Goal: Learn about a topic: Learn about a topic

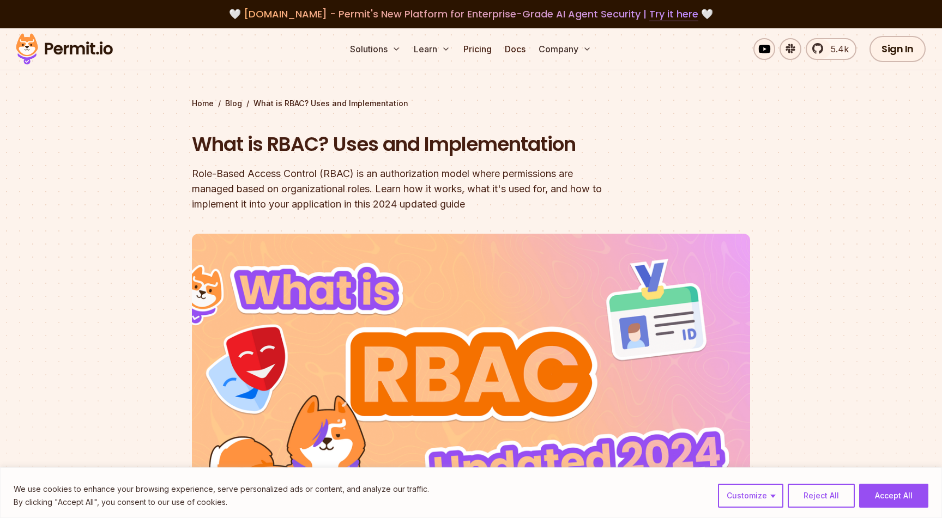
click at [98, 49] on img at bounding box center [64, 49] width 107 height 37
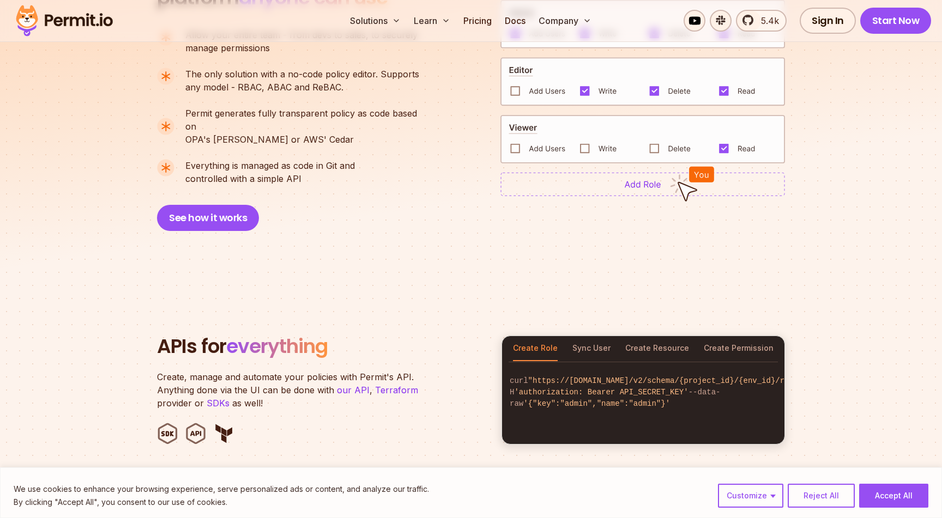
scroll to position [879, 0]
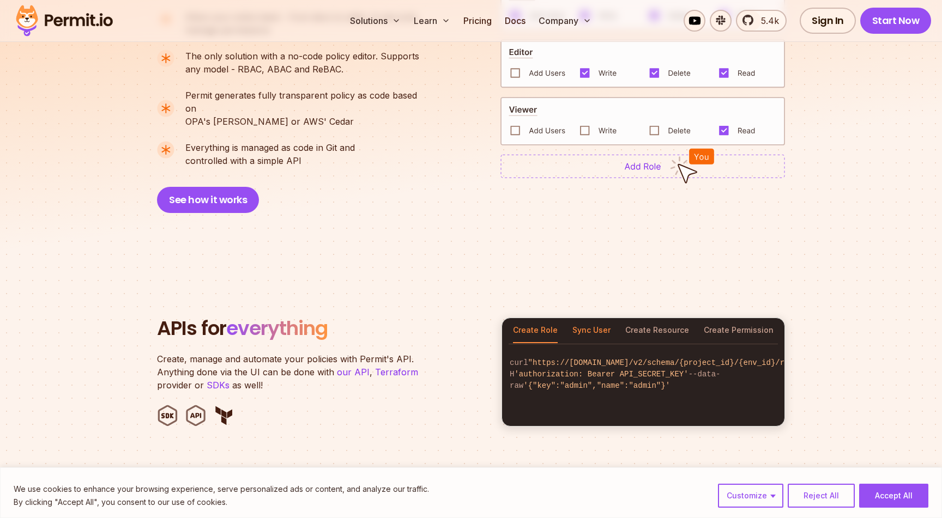
click at [583, 322] on button "Sync User" at bounding box center [591, 330] width 38 height 25
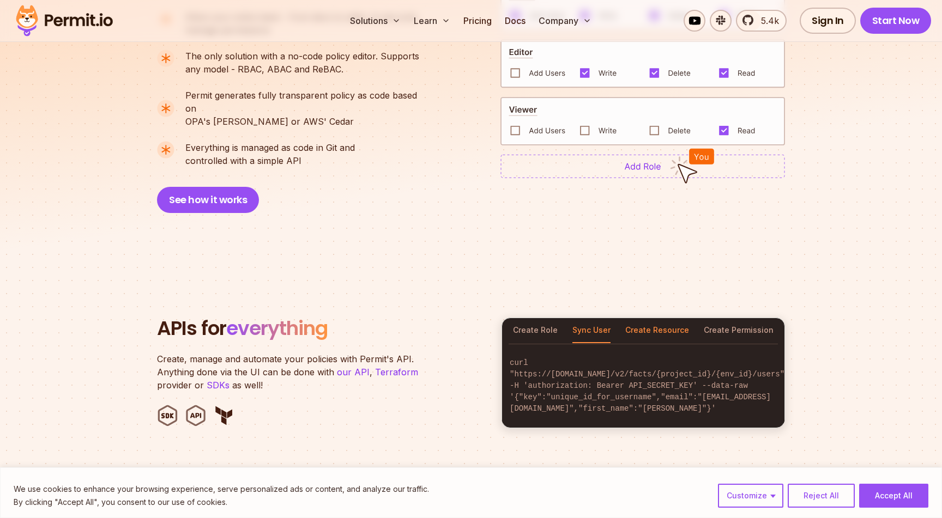
click at [659, 318] on button "Create Resource" at bounding box center [657, 330] width 64 height 25
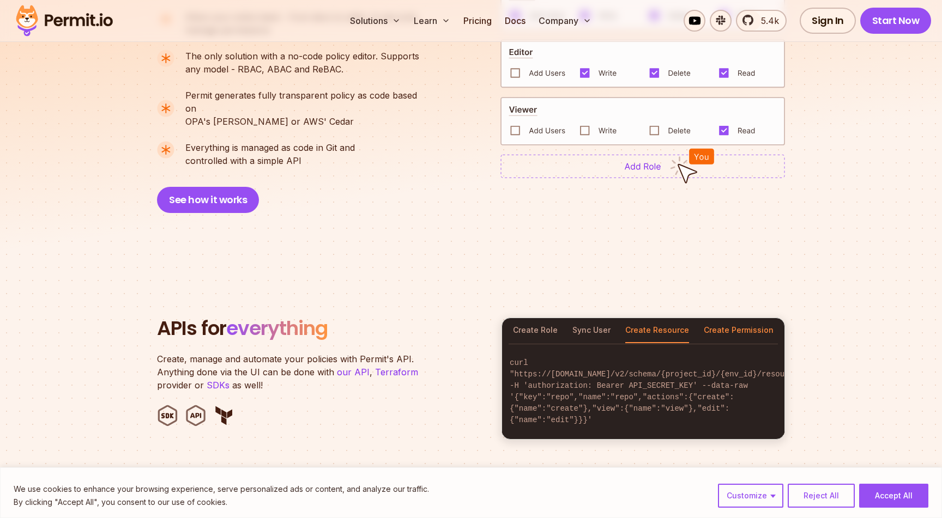
click at [750, 318] on button "Create Permission" at bounding box center [739, 330] width 70 height 25
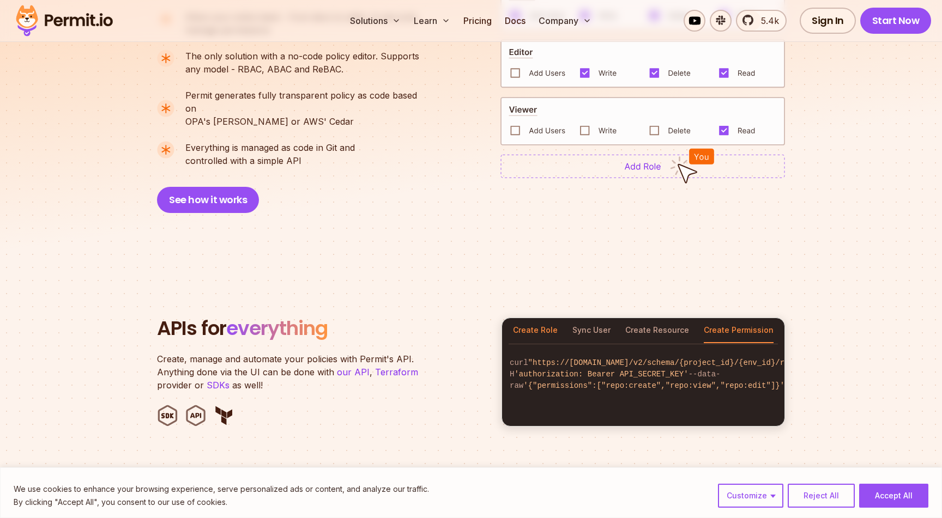
click at [520, 318] on button "Create Role" at bounding box center [535, 330] width 45 height 25
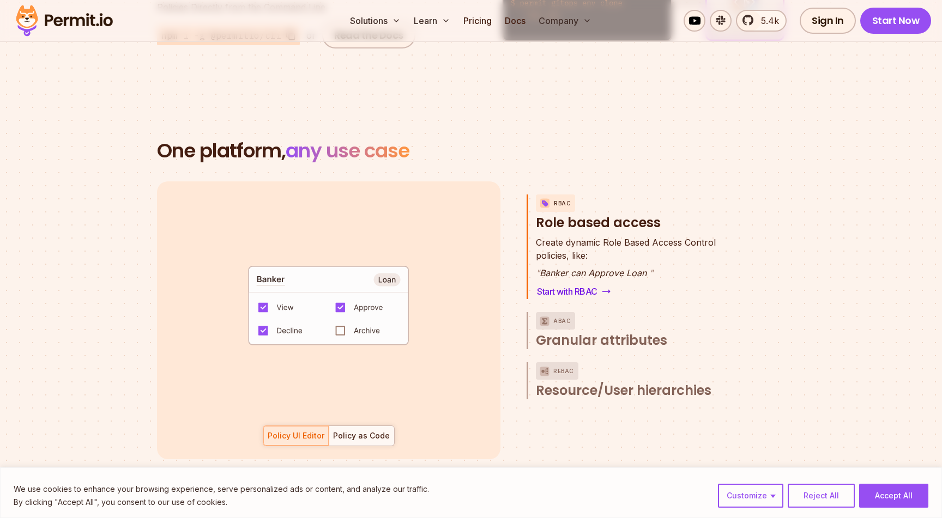
scroll to position [1570, 0]
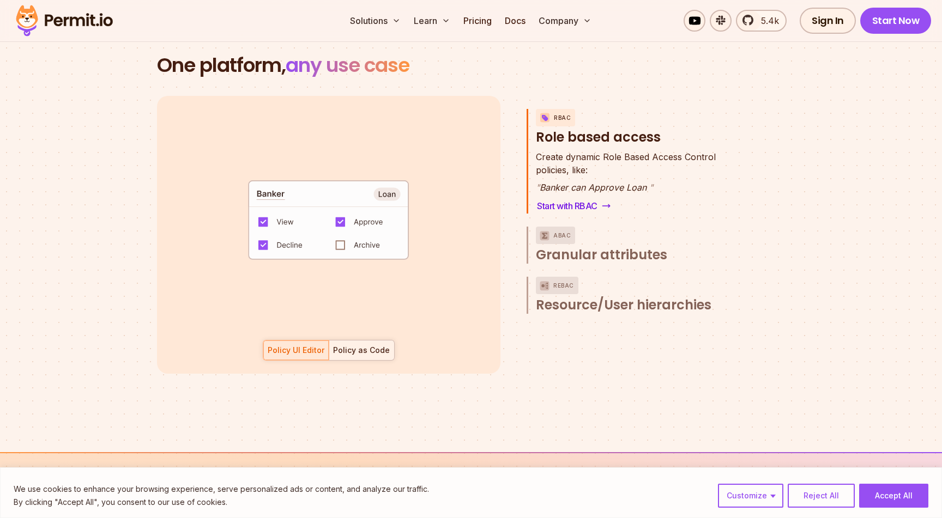
click at [363, 345] on div "Policy as Code" at bounding box center [361, 350] width 57 height 11
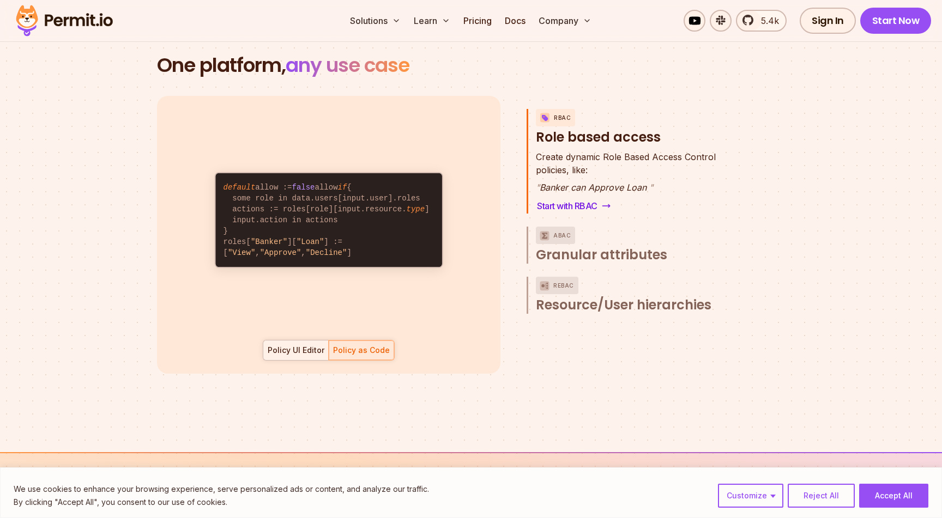
click at [305, 345] on div "Policy UI Editor" at bounding box center [296, 350] width 57 height 11
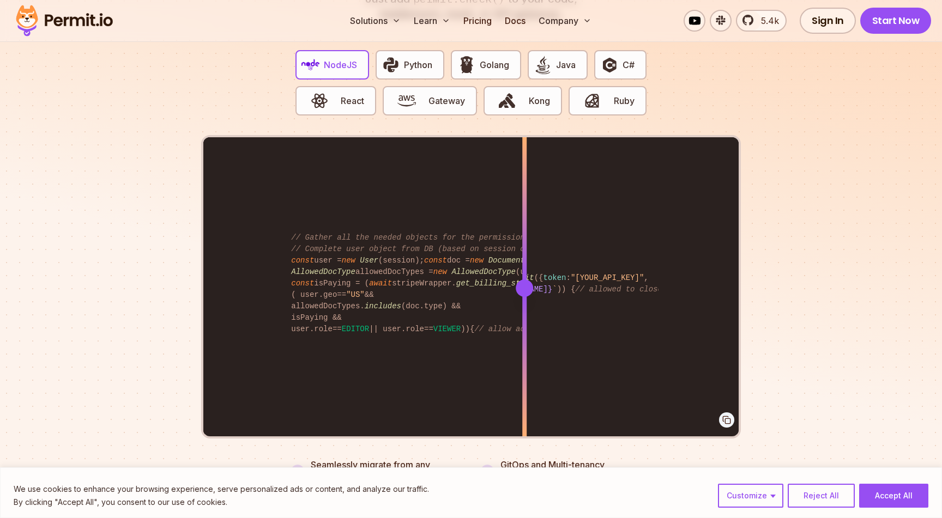
scroll to position [2174, 0]
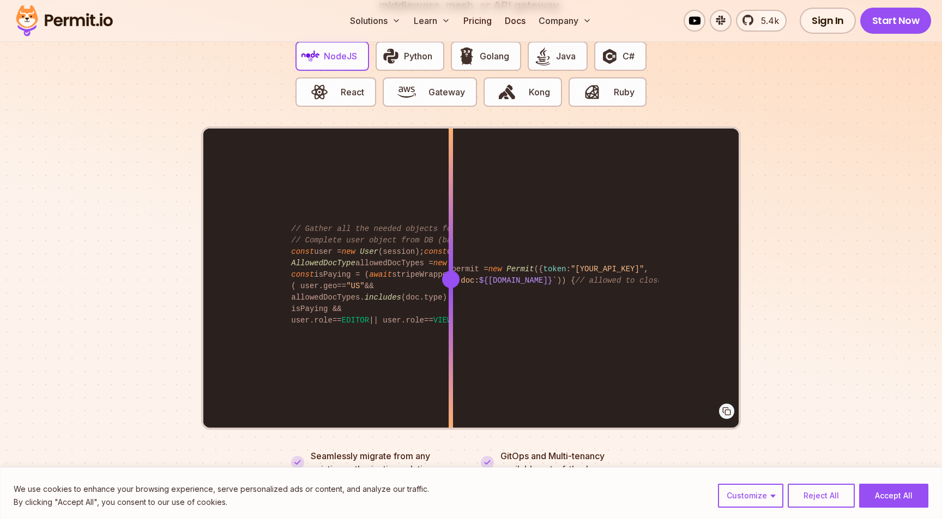
drag, startPoint x: 527, startPoint y: 270, endPoint x: 450, endPoint y: 257, distance: 77.9
click at [450, 271] on div at bounding box center [450, 279] width 17 height 17
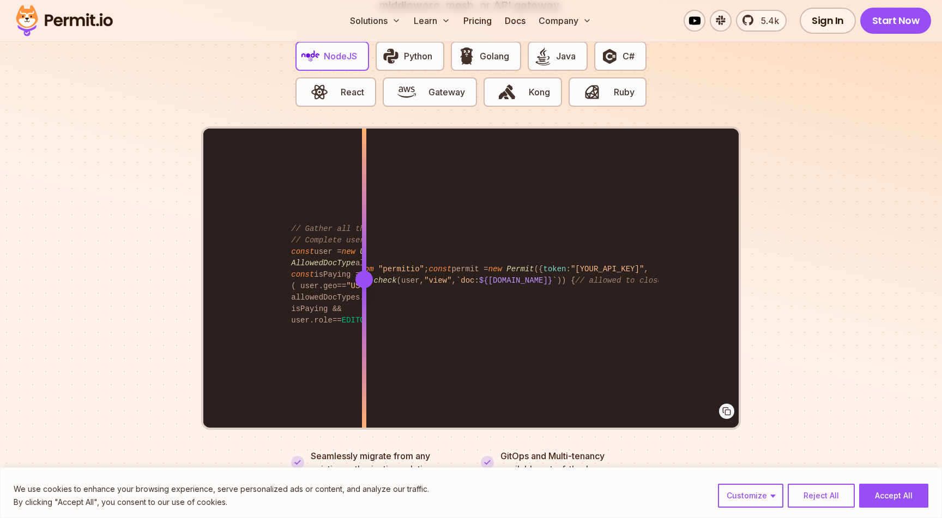
drag, startPoint x: 446, startPoint y: 265, endPoint x: 421, endPoint y: 283, distance: 30.9
click at [366, 283] on div at bounding box center [364, 279] width 4 height 301
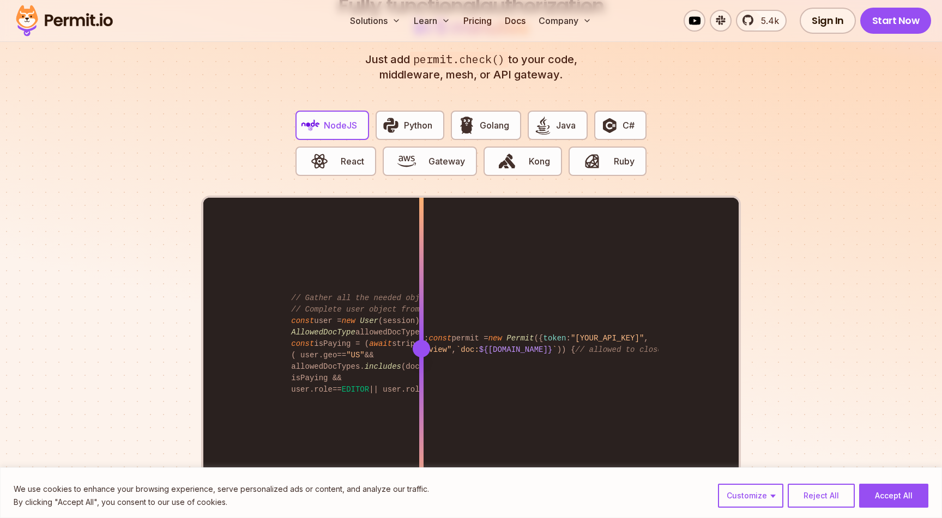
scroll to position [2095, 0]
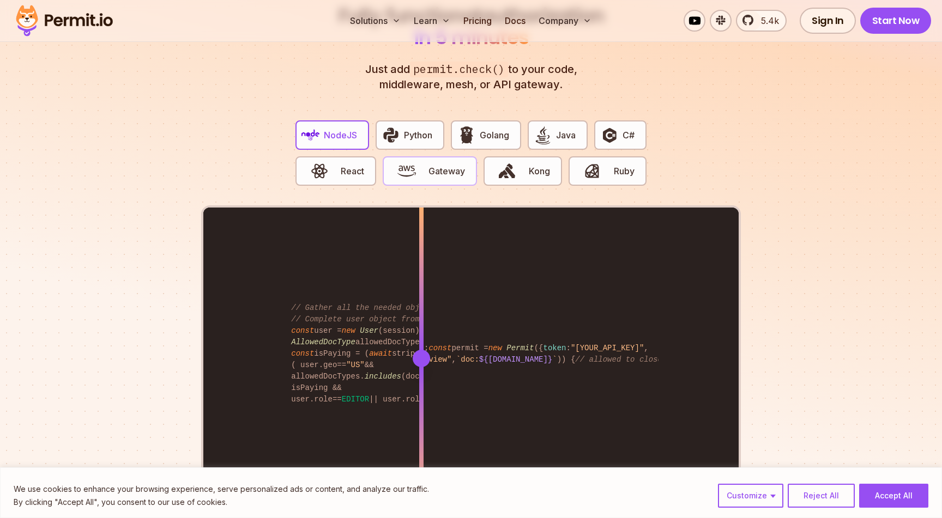
click at [435, 165] on span "Gateway" at bounding box center [446, 171] width 37 height 13
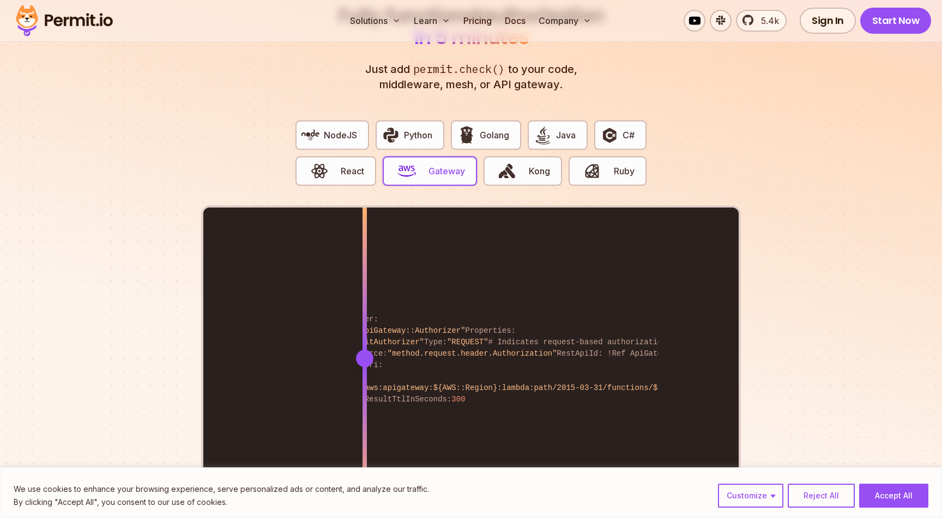
drag, startPoint x: 525, startPoint y: 341, endPoint x: 363, endPoint y: 327, distance: 163.0
click at [363, 327] on div at bounding box center [364, 358] width 4 height 301
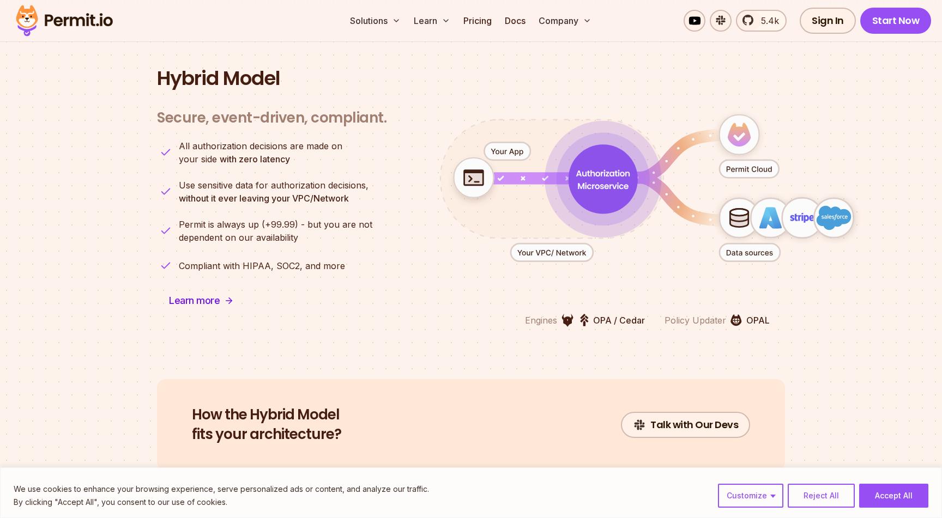
scroll to position [2672, 0]
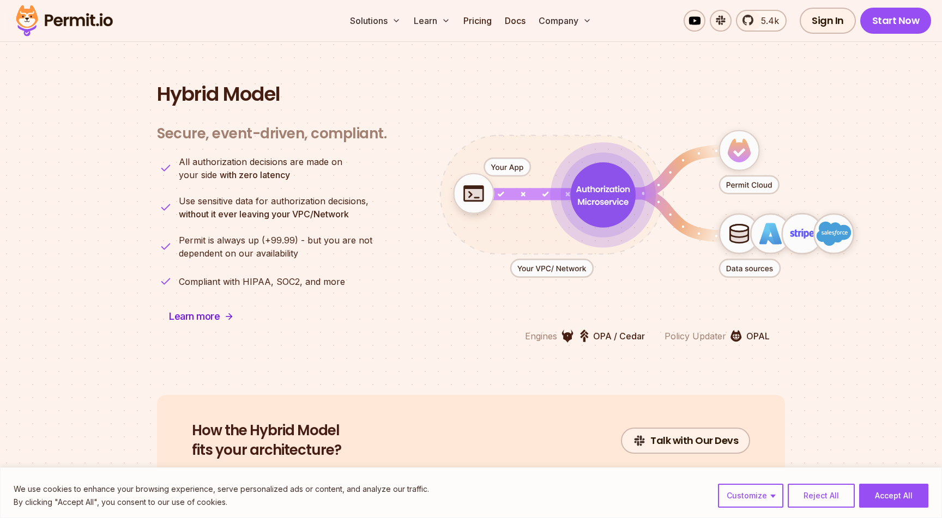
click at [600, 186] on icon "animation" at bounding box center [602, 195] width 53 height 19
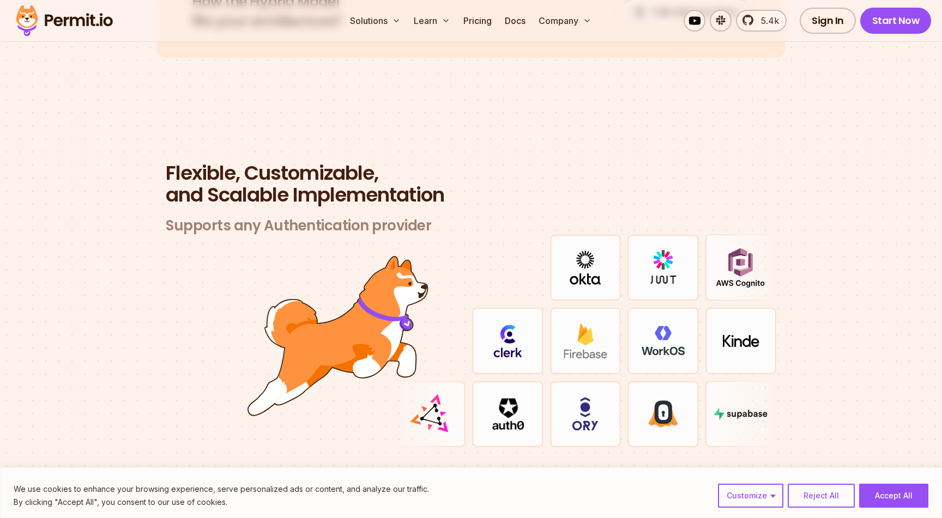
scroll to position [3093, 0]
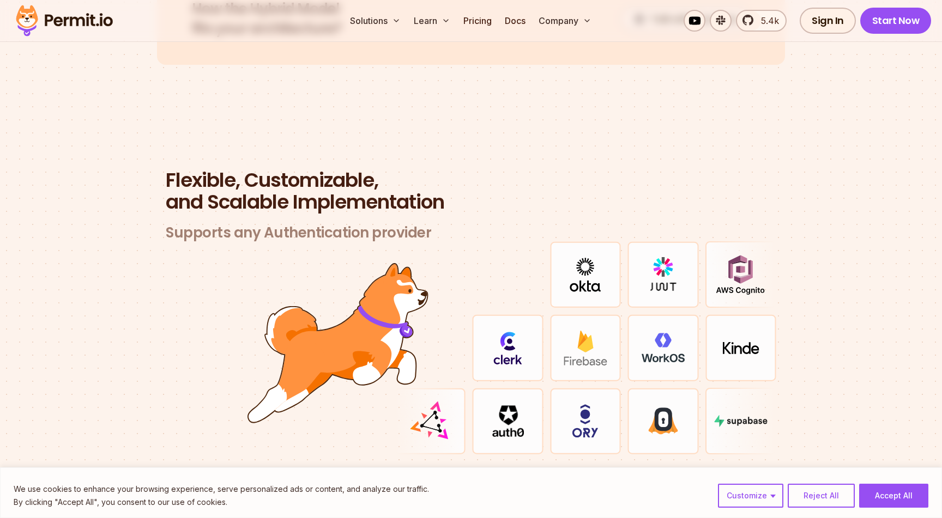
click at [598, 271] on img at bounding box center [585, 275] width 31 height 34
click at [592, 271] on img at bounding box center [585, 275] width 31 height 34
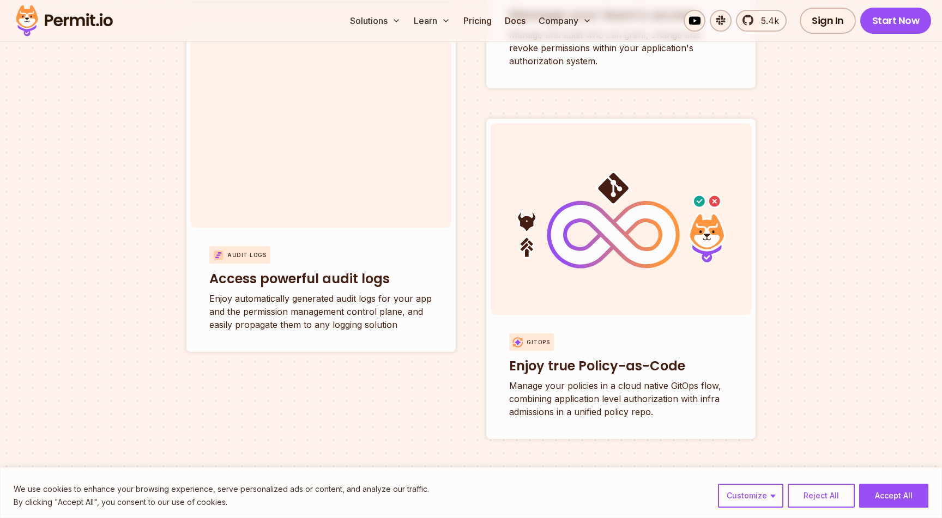
scroll to position [4093, 0]
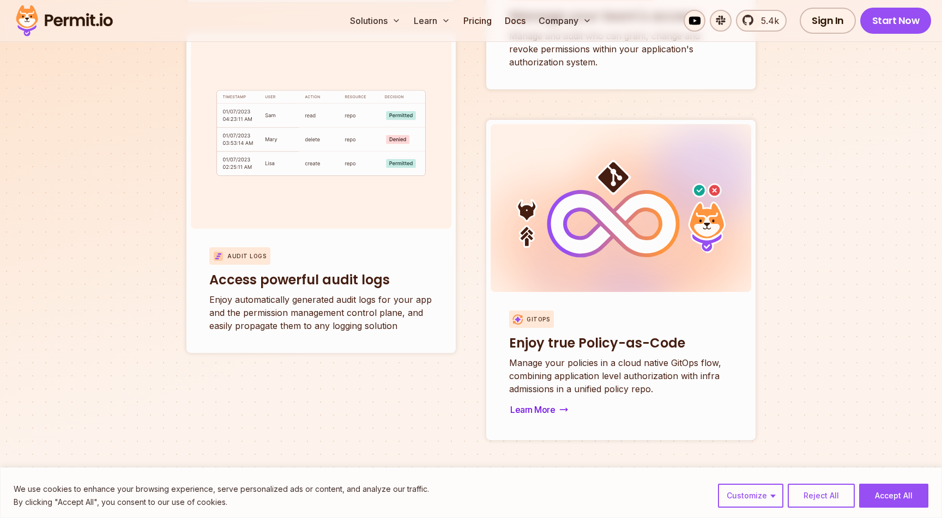
click at [665, 335] on h3 "Enjoy true Policy-as-Code" at bounding box center [620, 343] width 223 height 17
